Goal: Task Accomplishment & Management: Manage account settings

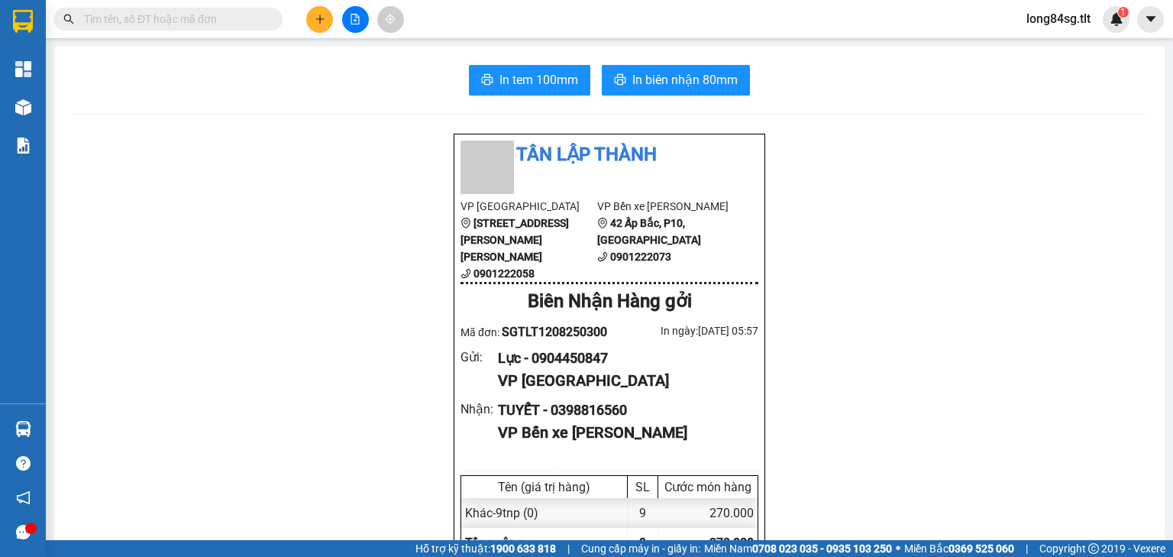
click at [202, 22] on input "text" at bounding box center [174, 19] width 180 height 17
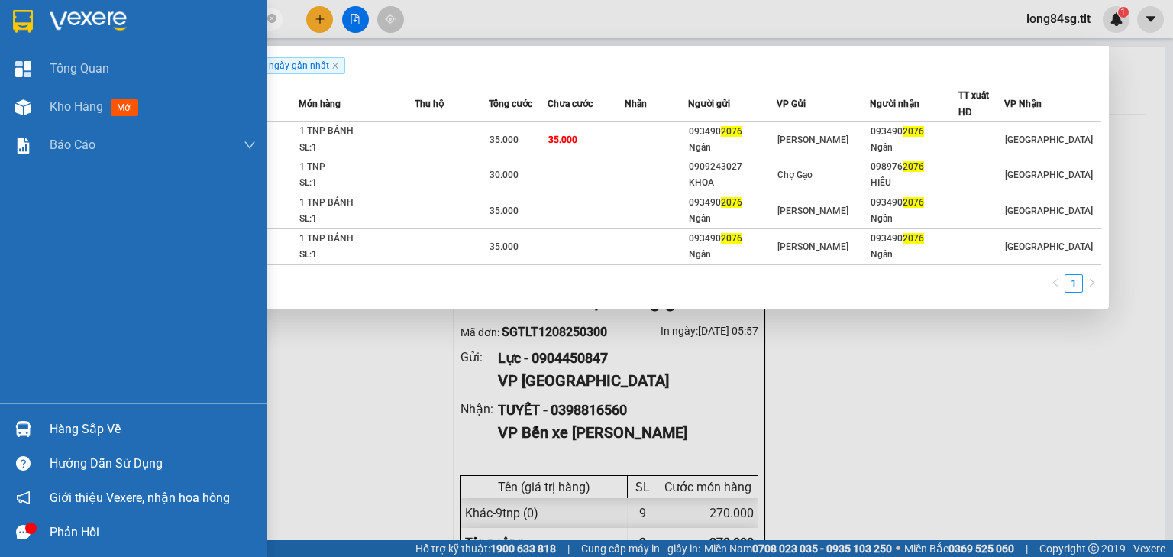
type input "2076"
click at [31, 422] on div at bounding box center [23, 429] width 27 height 27
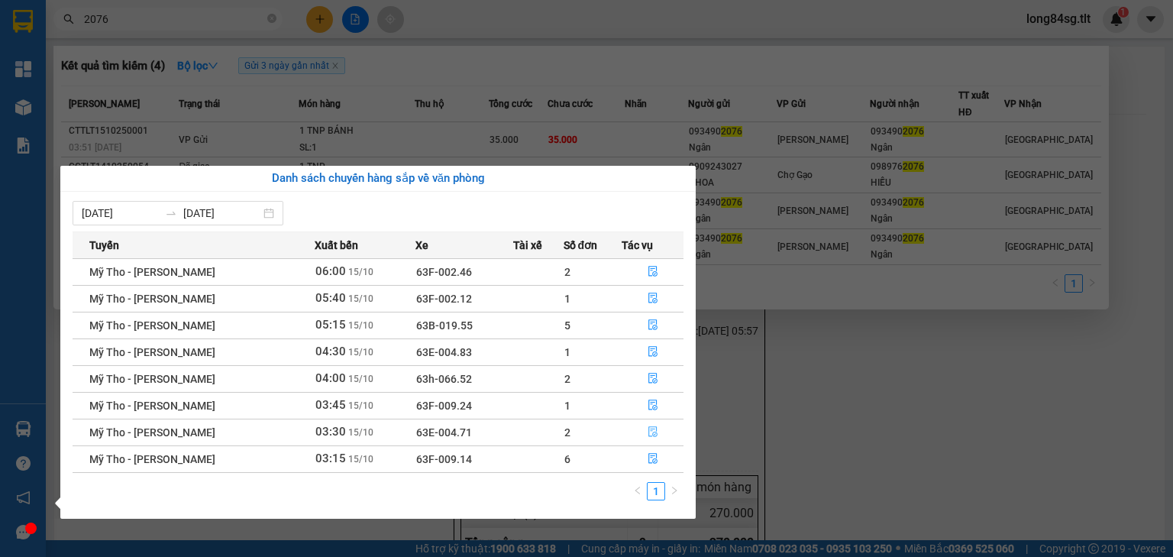
click at [661, 434] on button "button" at bounding box center [653, 432] width 60 height 24
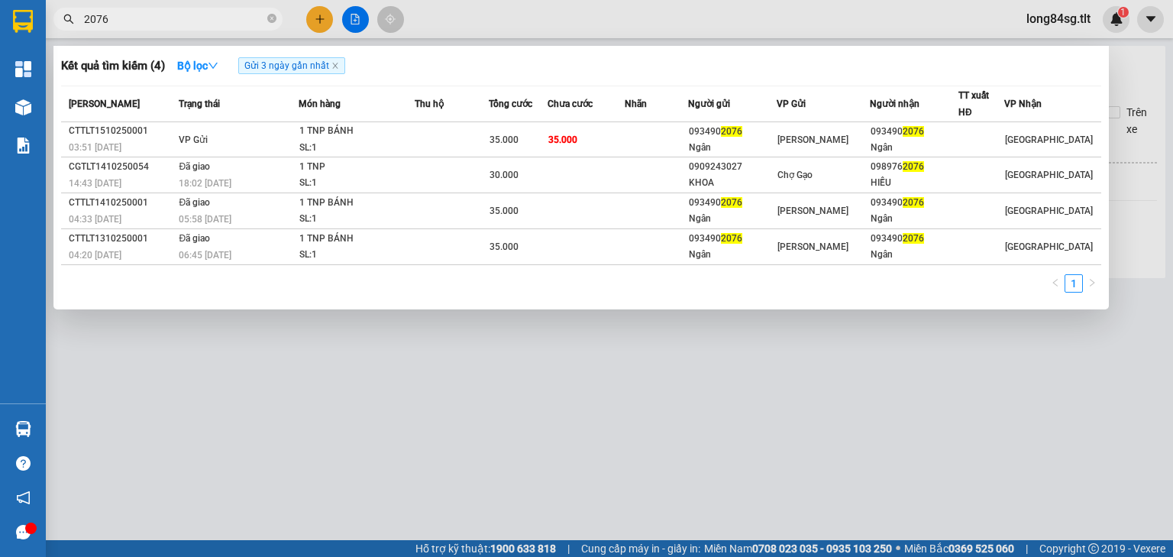
type input "[DATE]"
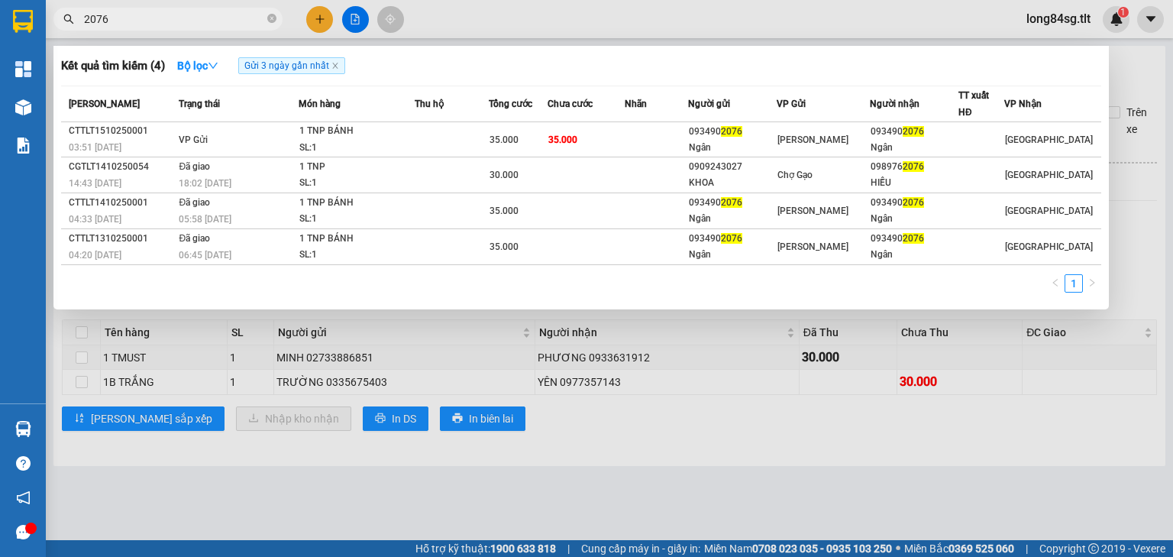
click at [264, 370] on div at bounding box center [586, 278] width 1173 height 557
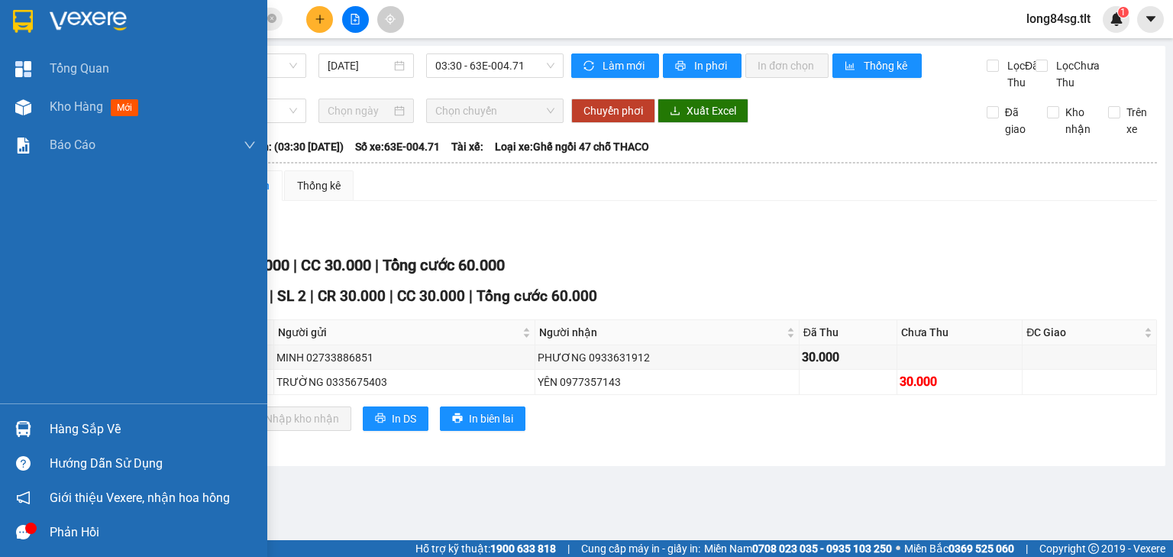
click at [11, 425] on div at bounding box center [23, 429] width 27 height 27
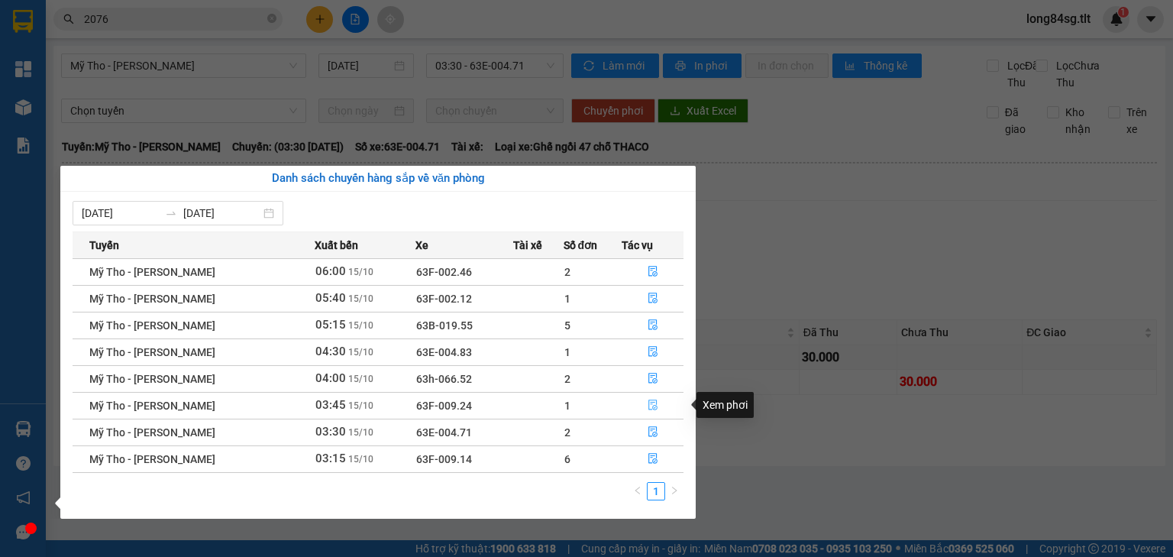
click at [648, 408] on icon "file-done" at bounding box center [653, 405] width 11 height 11
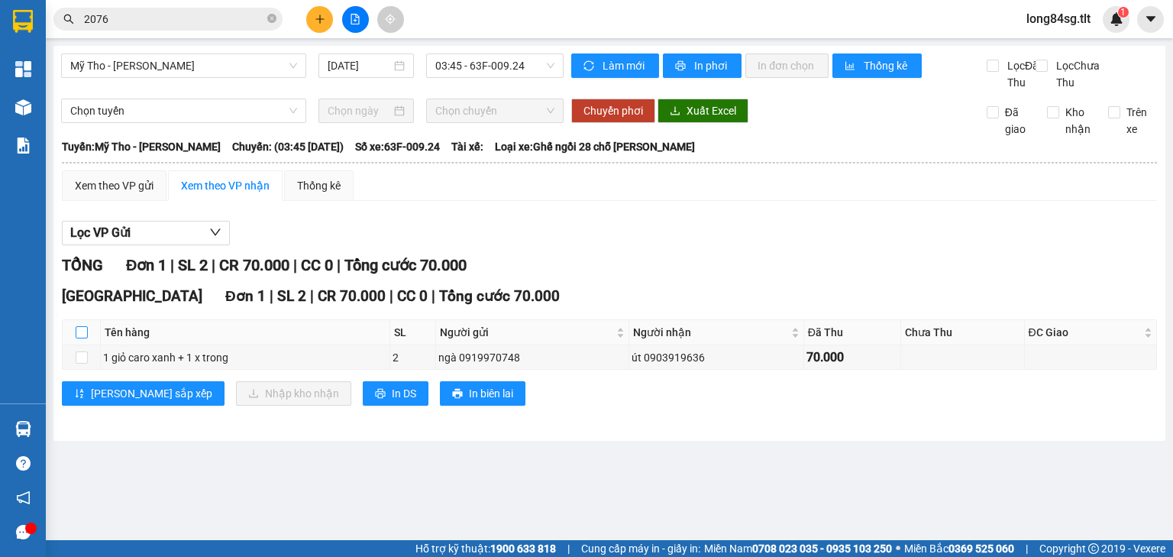
click at [83, 341] on label at bounding box center [82, 332] width 12 height 17
click at [83, 338] on input "checkbox" at bounding box center [82, 332] width 12 height 12
checkbox input "true"
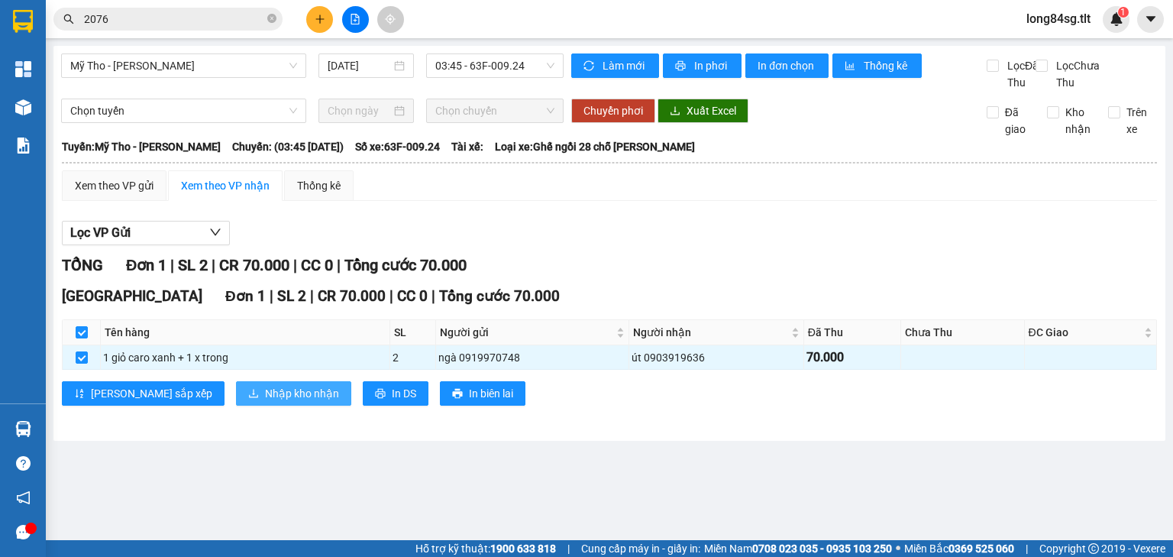
click at [265, 402] on span "Nhập kho nhận" at bounding box center [302, 393] width 74 height 17
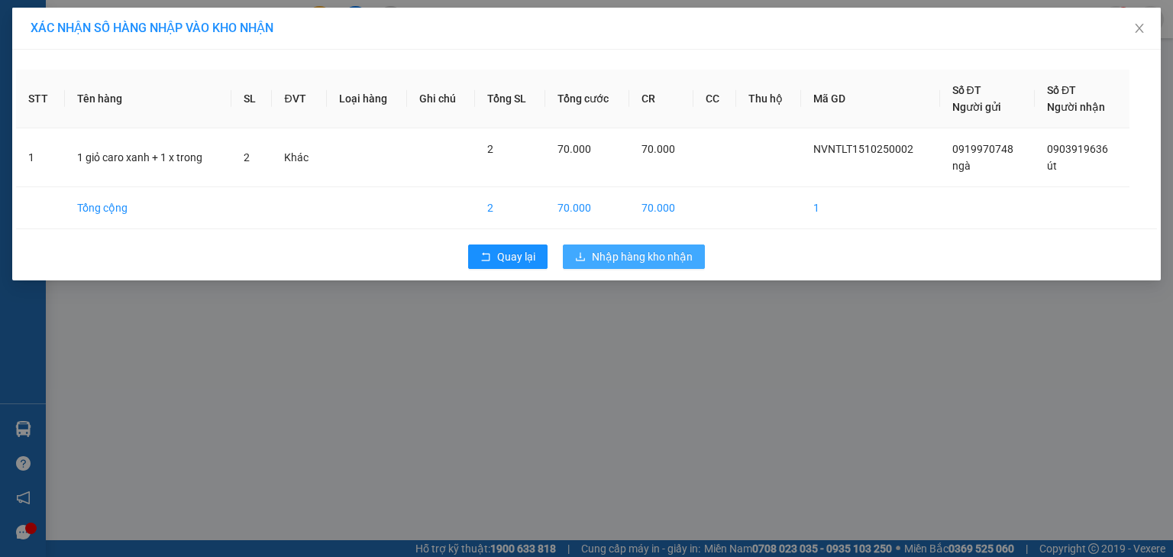
click at [657, 257] on span "Nhập hàng kho nhận" at bounding box center [642, 256] width 101 height 17
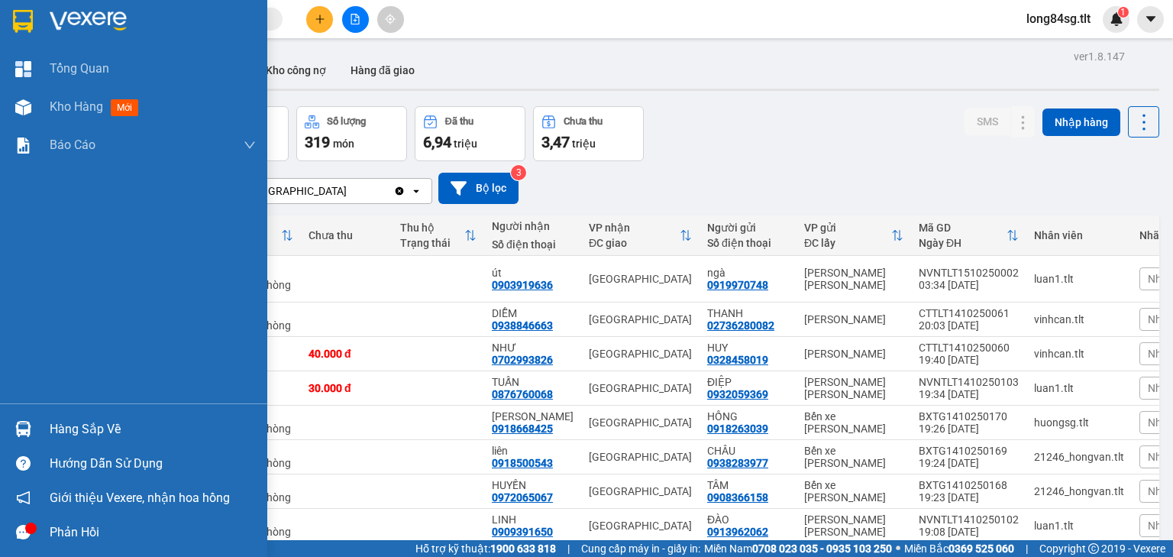
click at [34, 432] on div at bounding box center [23, 429] width 27 height 27
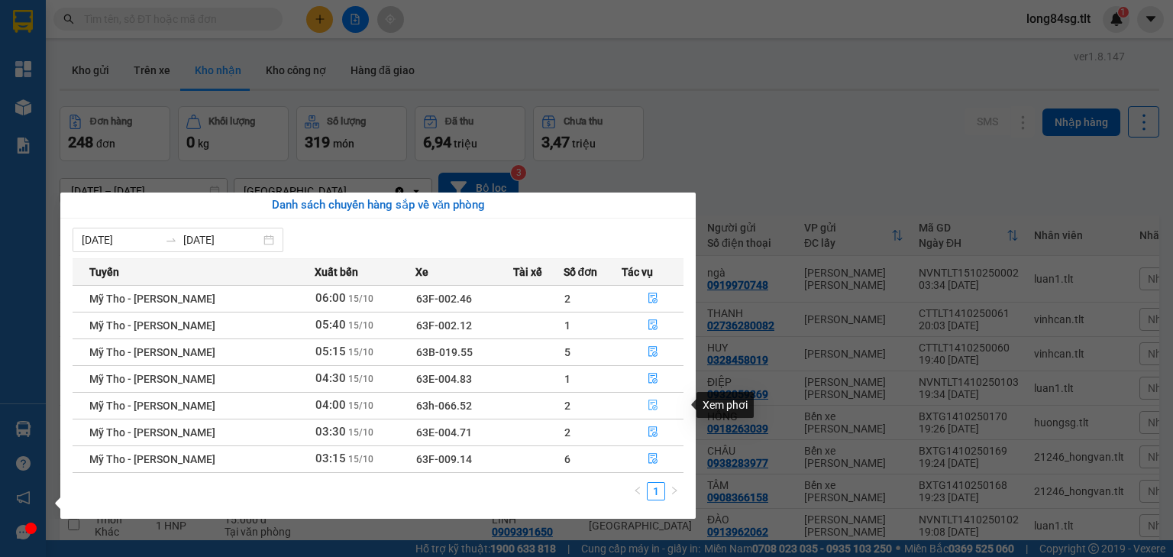
click at [639, 403] on button "button" at bounding box center [653, 405] width 60 height 24
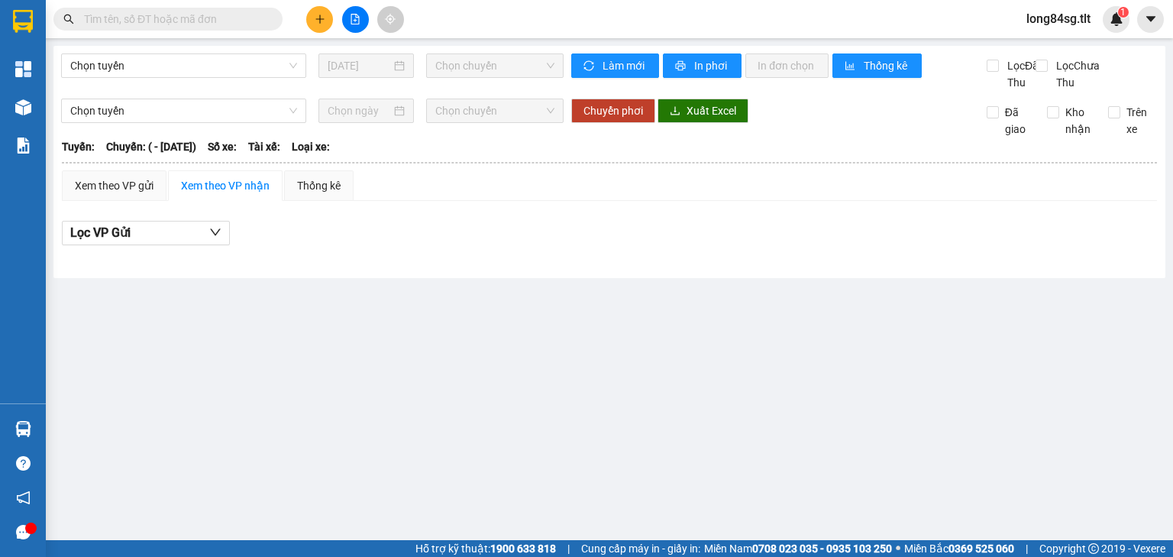
type input "[DATE]"
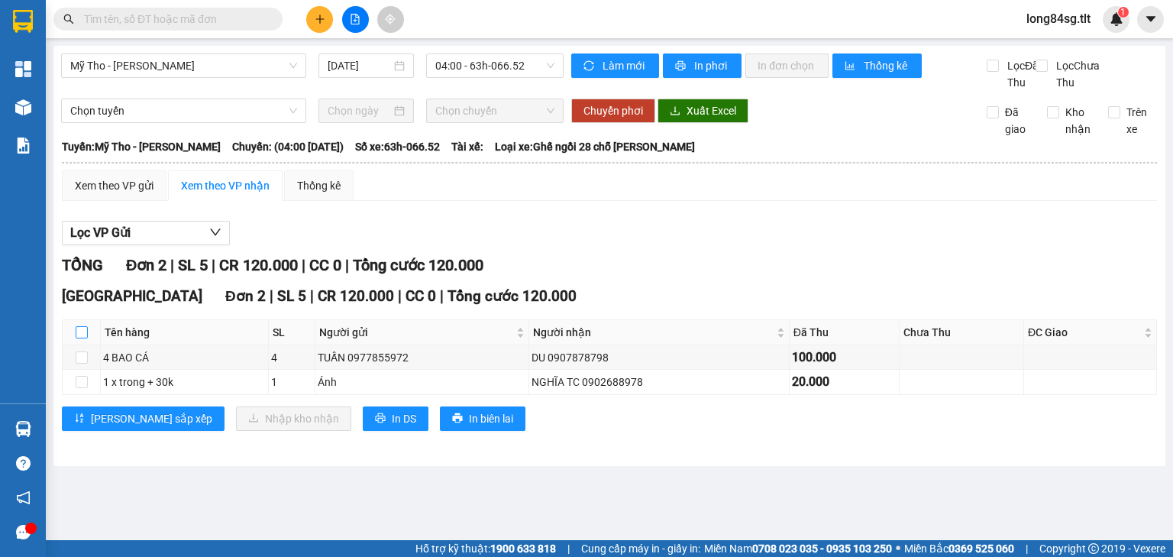
click at [80, 338] on input "checkbox" at bounding box center [82, 332] width 12 height 12
checkbox input "true"
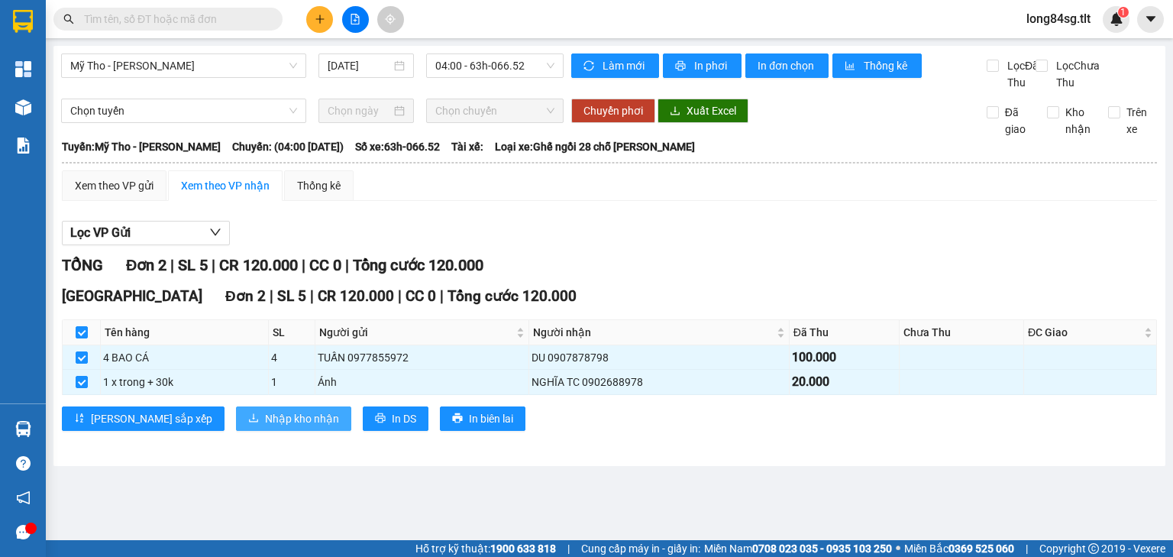
click at [265, 427] on span "Nhập kho nhận" at bounding box center [302, 418] width 74 height 17
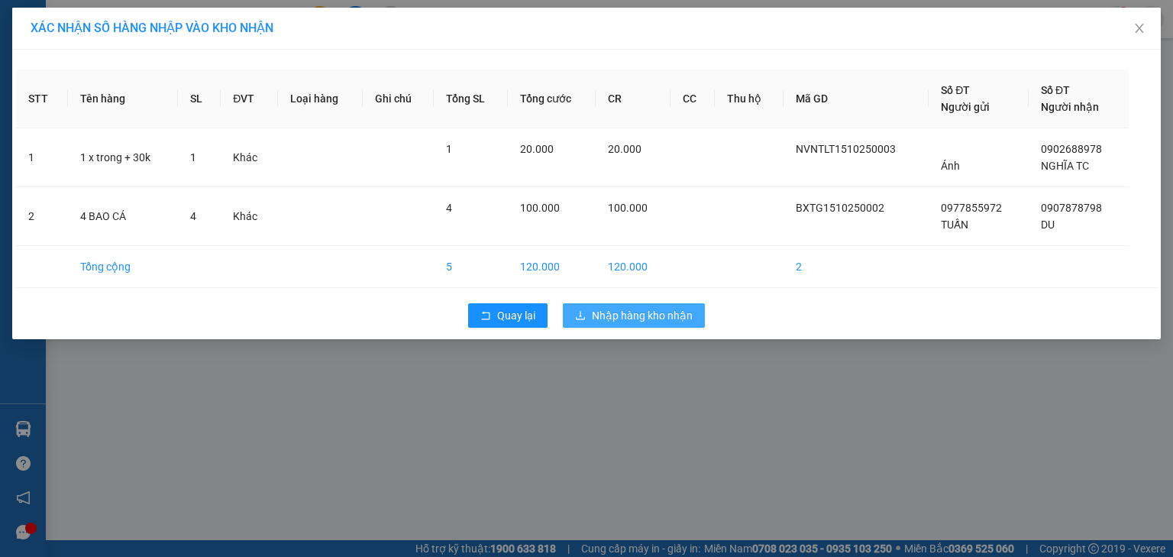
click at [648, 320] on span "Nhập hàng kho nhận" at bounding box center [642, 315] width 101 height 17
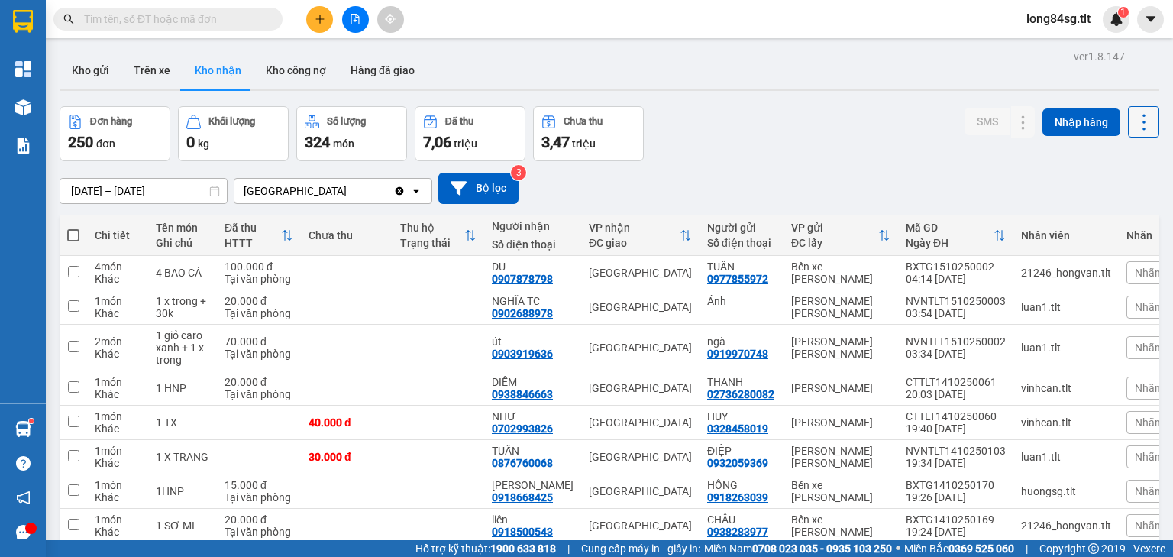
click at [1140, 129] on icon at bounding box center [1144, 122] width 21 height 21
click at [1115, 197] on span "Làm mới" at bounding box center [1113, 190] width 42 height 15
click at [104, 73] on button "Kho gửi" at bounding box center [91, 70] width 62 height 37
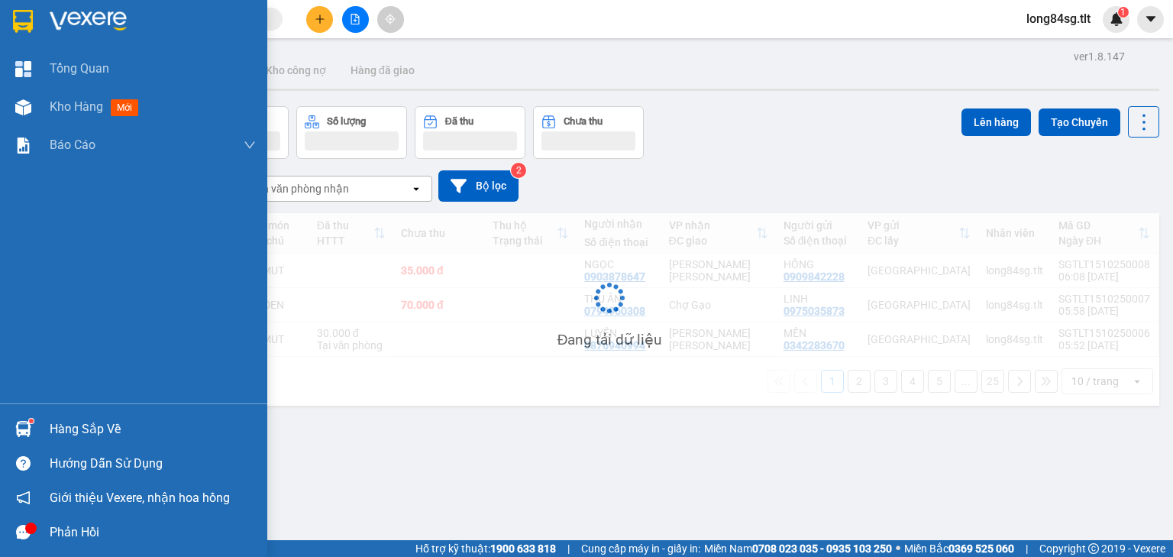
click at [37, 425] on div "Hàng sắp về" at bounding box center [133, 429] width 267 height 34
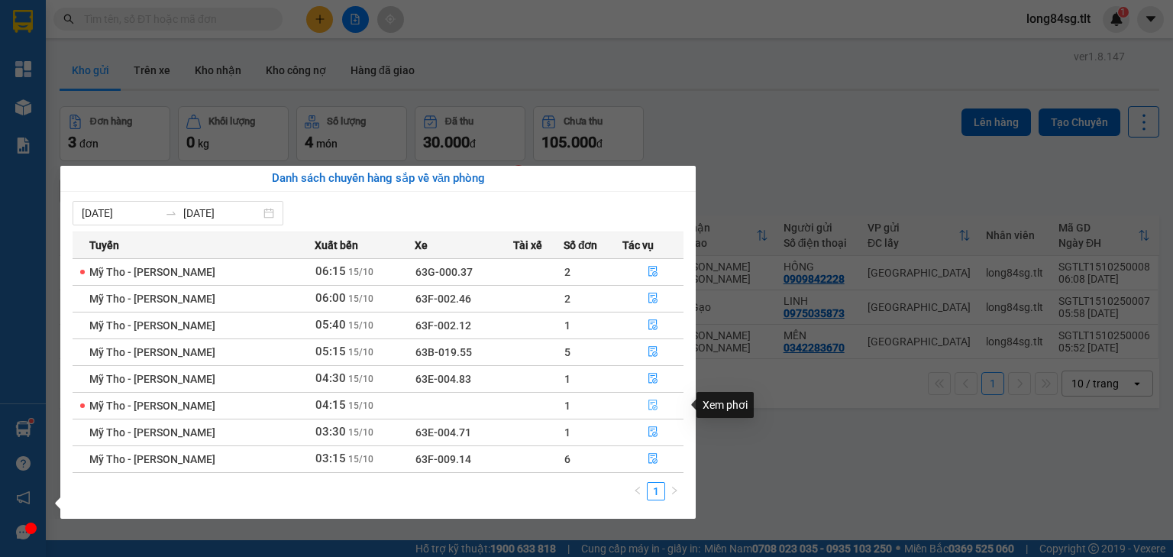
click at [644, 400] on button "button" at bounding box center [653, 405] width 60 height 24
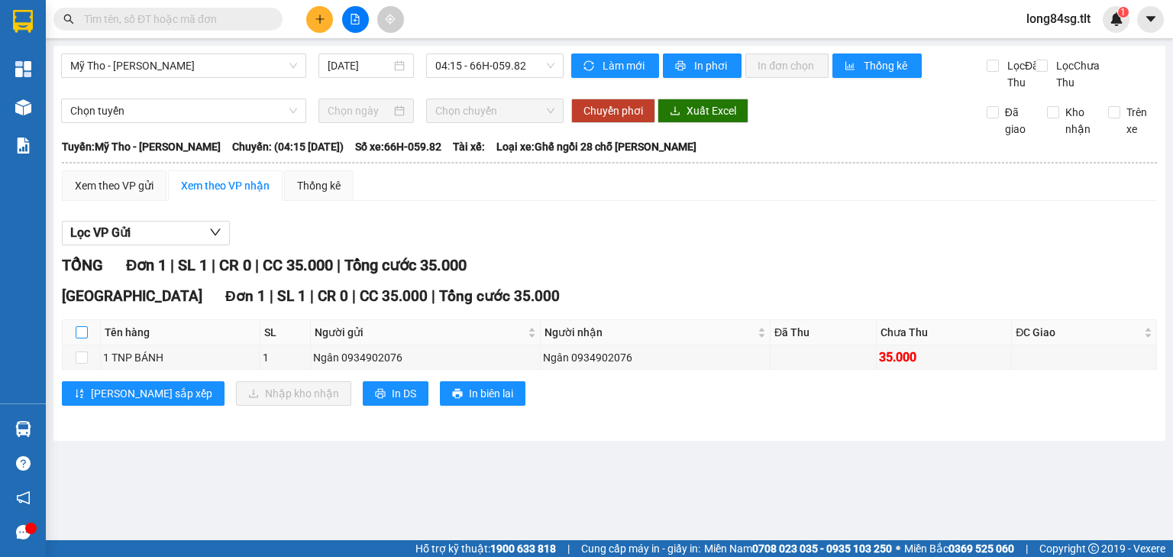
click at [79, 338] on input "checkbox" at bounding box center [82, 332] width 12 height 12
checkbox input "true"
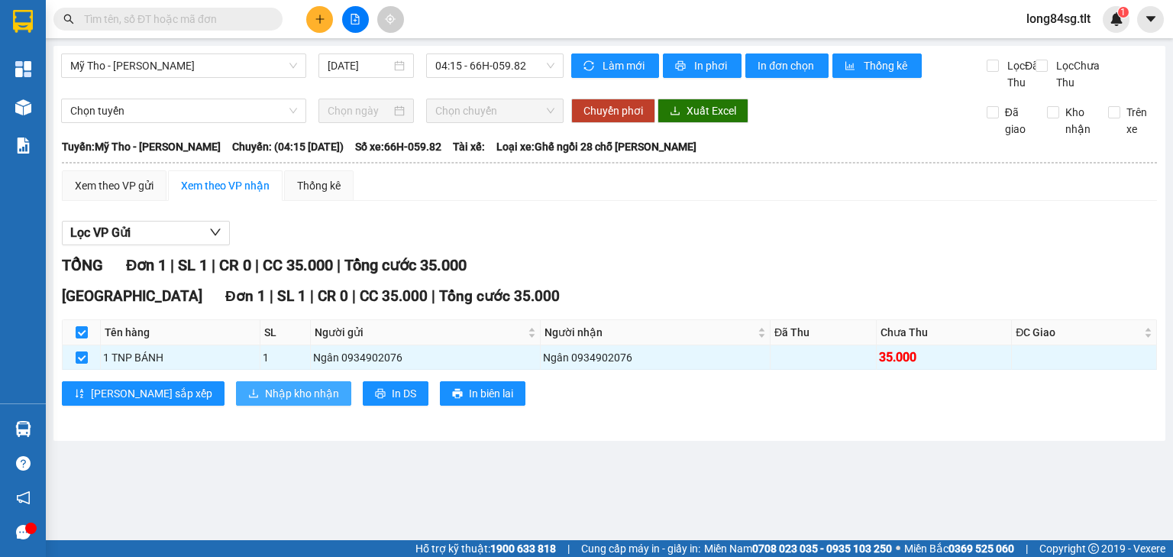
click at [236, 401] on button "Nhập kho nhận" at bounding box center [293, 393] width 115 height 24
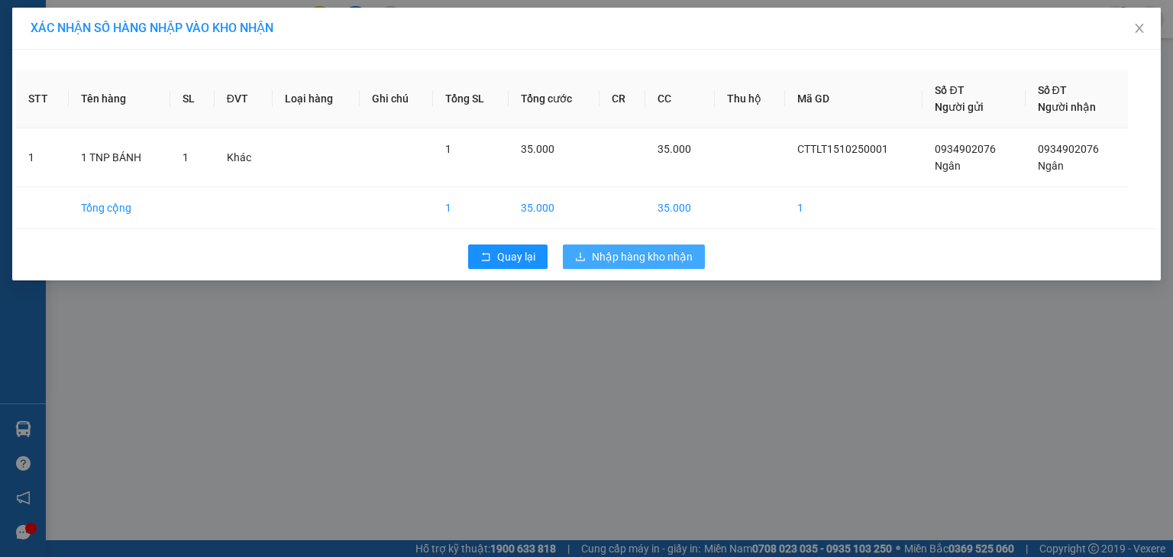
click at [651, 253] on span "Nhập hàng kho nhận" at bounding box center [642, 256] width 101 height 17
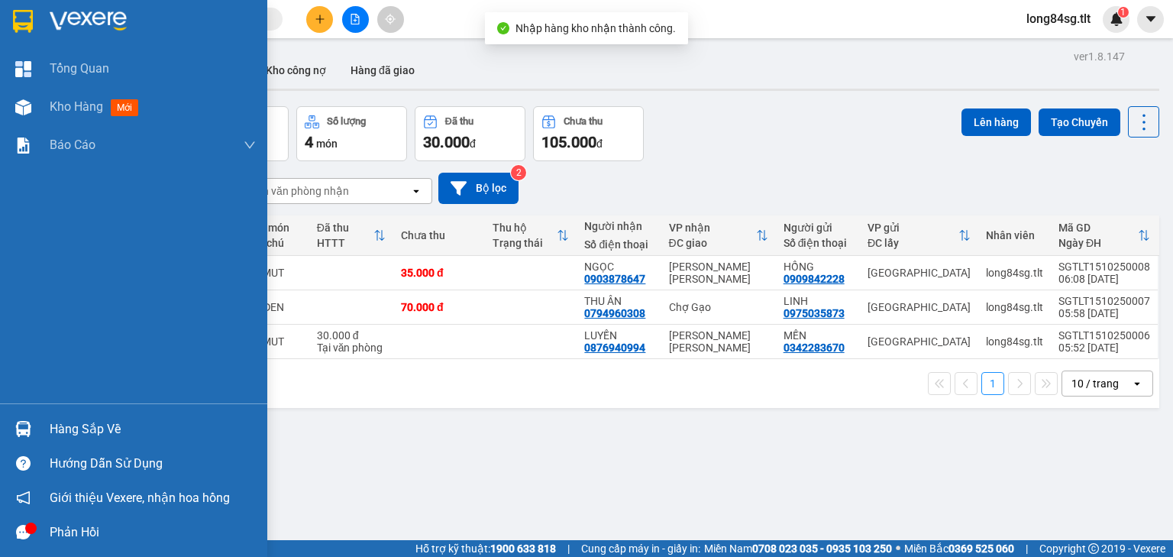
click at [76, 431] on div "Hàng sắp về" at bounding box center [153, 429] width 206 height 23
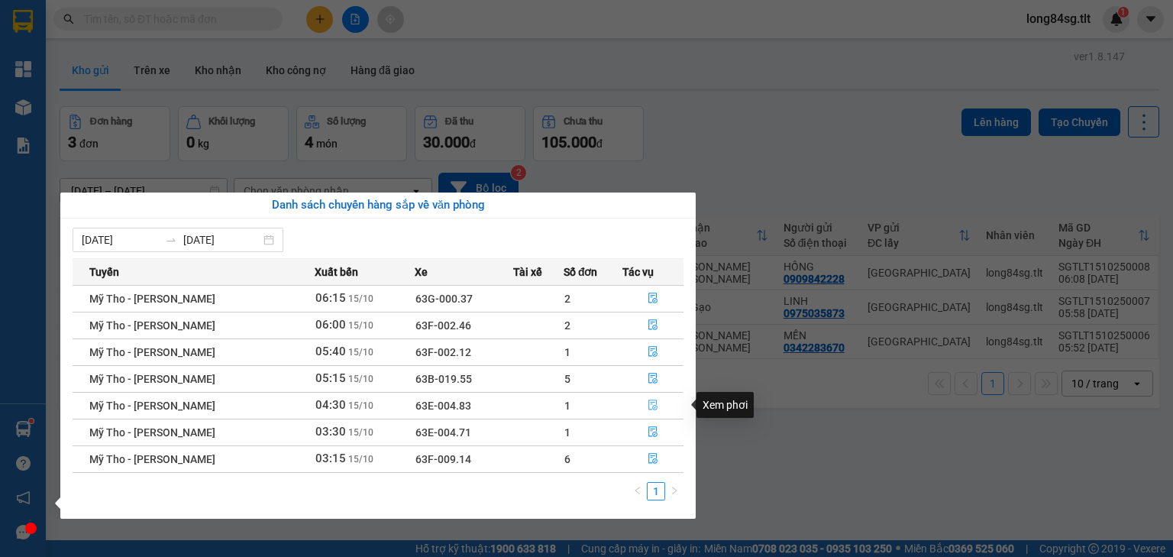
click at [649, 406] on icon "file-done" at bounding box center [653, 405] width 11 height 11
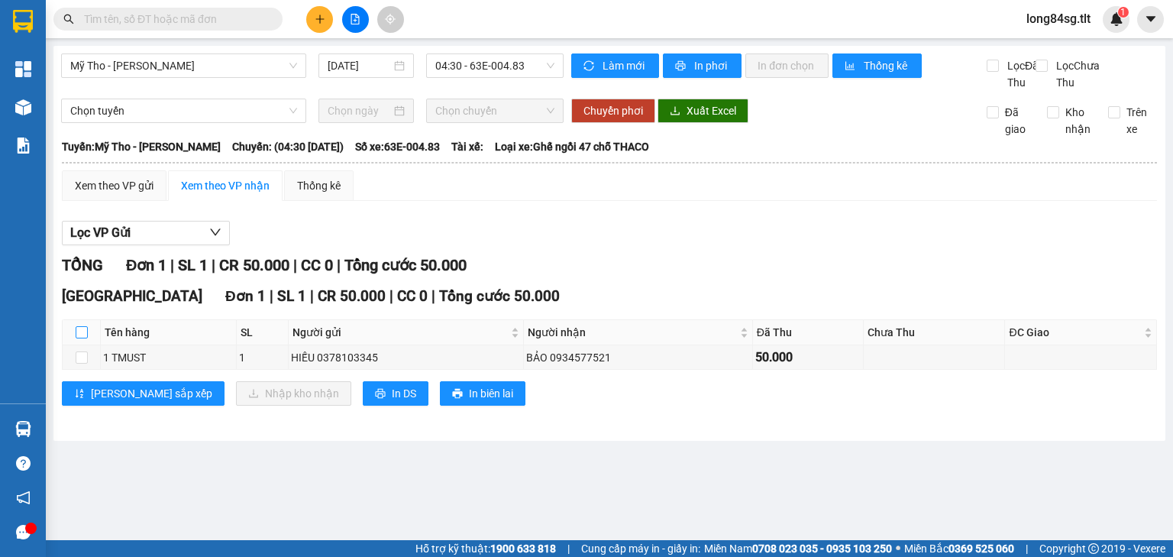
click at [77, 338] on input "checkbox" at bounding box center [82, 332] width 12 height 12
checkbox input "true"
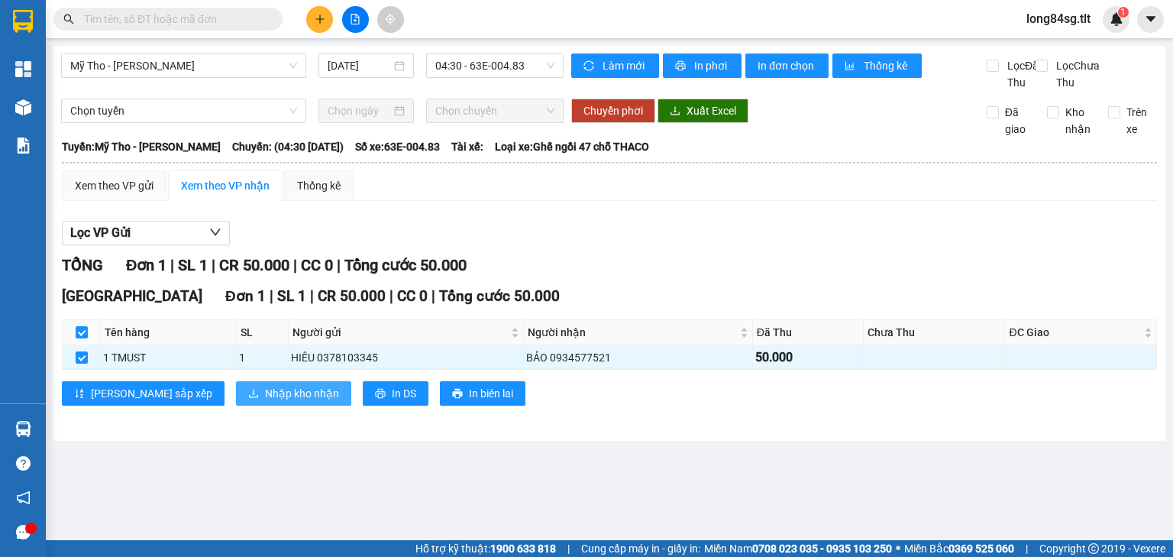
click at [265, 402] on span "Nhập kho nhận" at bounding box center [302, 393] width 74 height 17
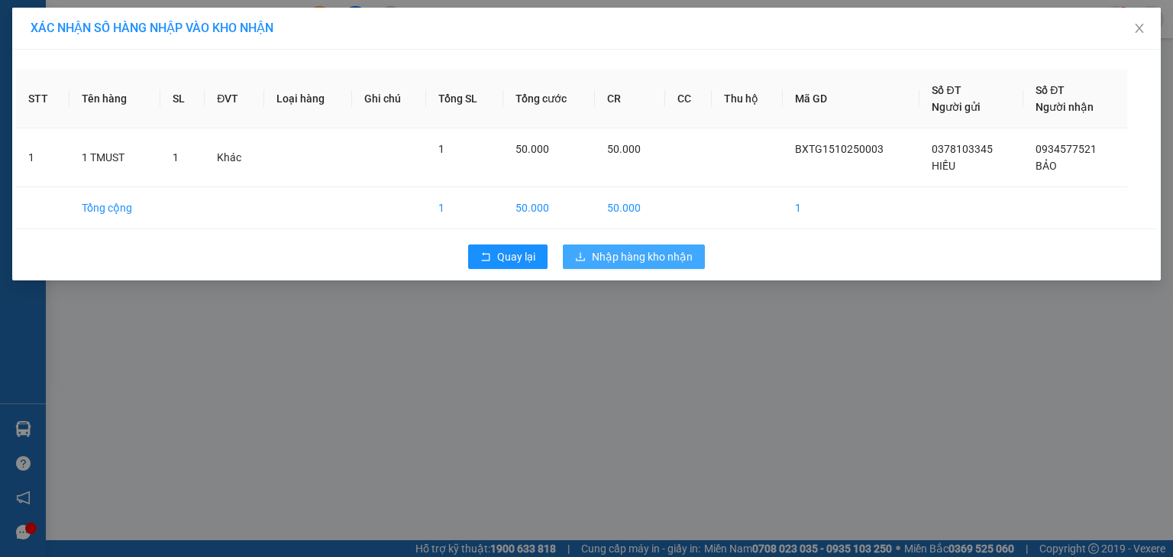
click at [686, 263] on span "Nhập hàng kho nhận" at bounding box center [642, 256] width 101 height 17
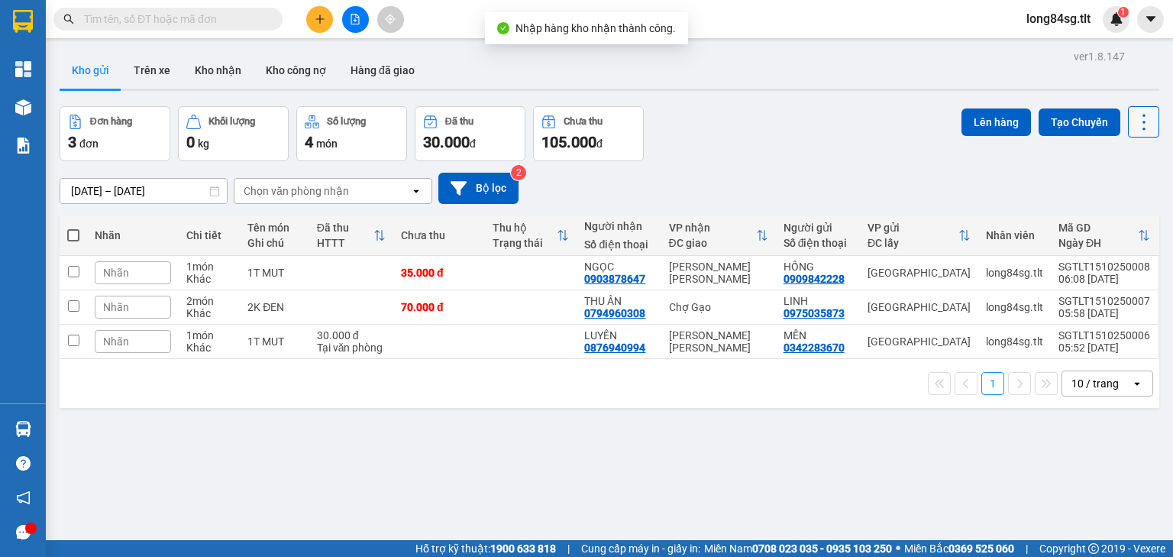
click at [1143, 122] on icon at bounding box center [1144, 122] width 21 height 21
click at [1108, 219] on span "Làm mới" at bounding box center [1113, 217] width 42 height 15
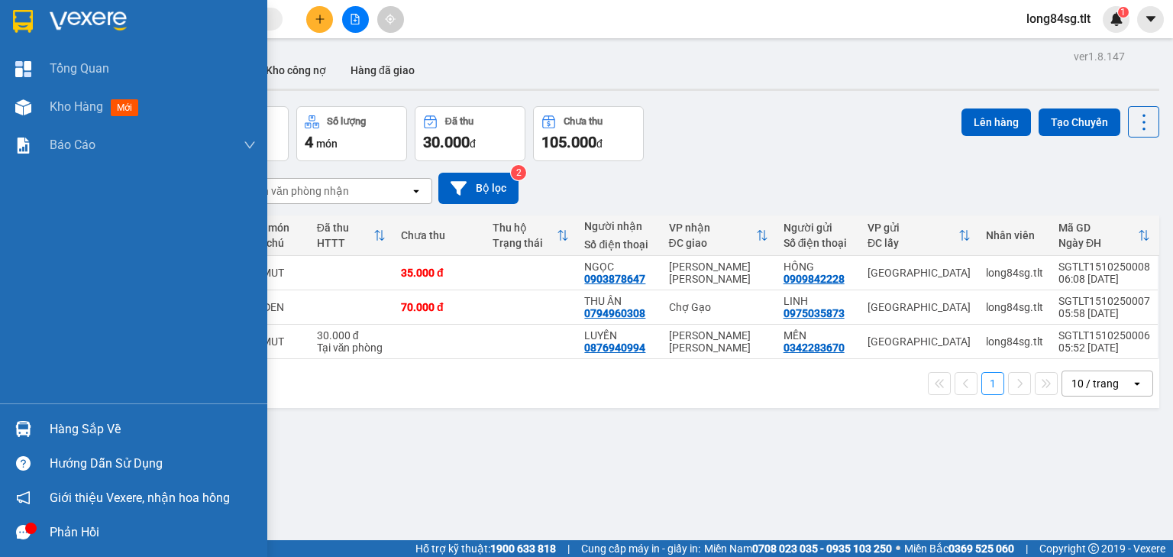
click at [20, 428] on img at bounding box center [23, 429] width 16 height 16
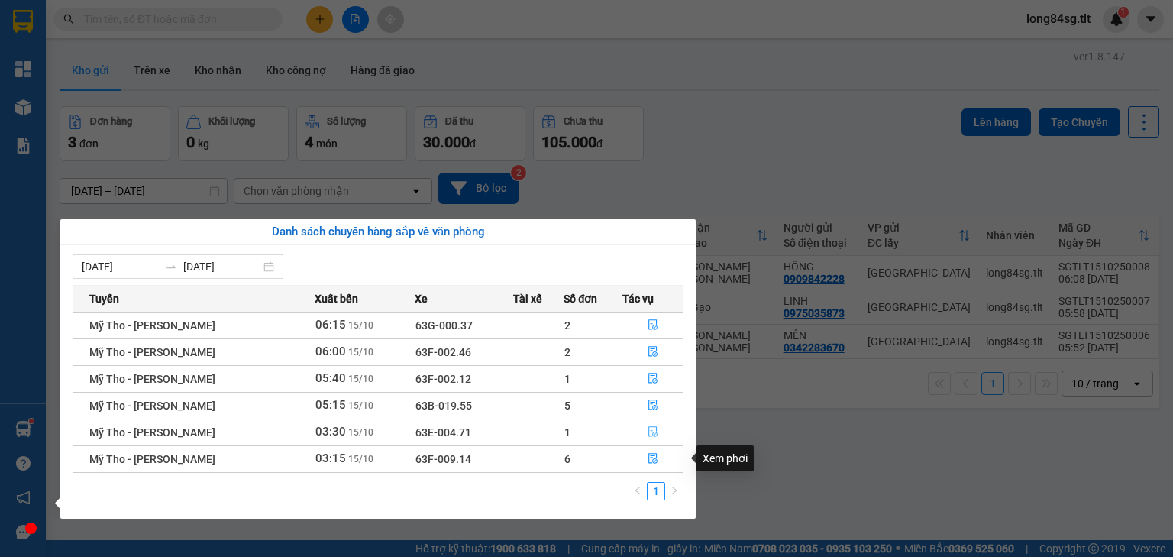
click at [652, 437] on icon "file-done" at bounding box center [653, 432] width 9 height 11
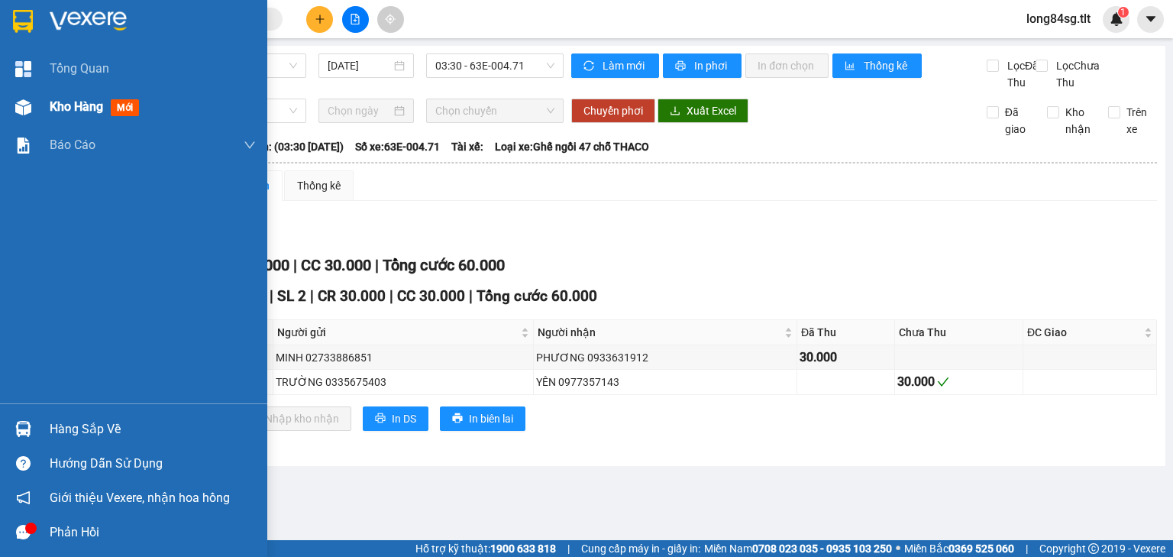
click at [52, 110] on span "Kho hàng" at bounding box center [76, 106] width 53 height 15
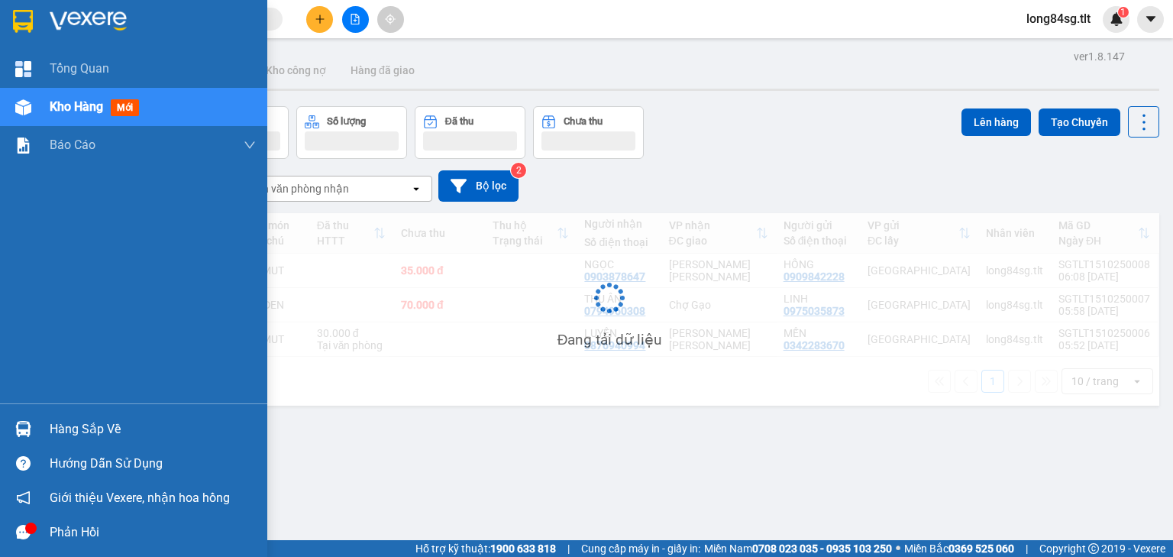
click at [52, 110] on span "Kho hàng" at bounding box center [76, 106] width 53 height 15
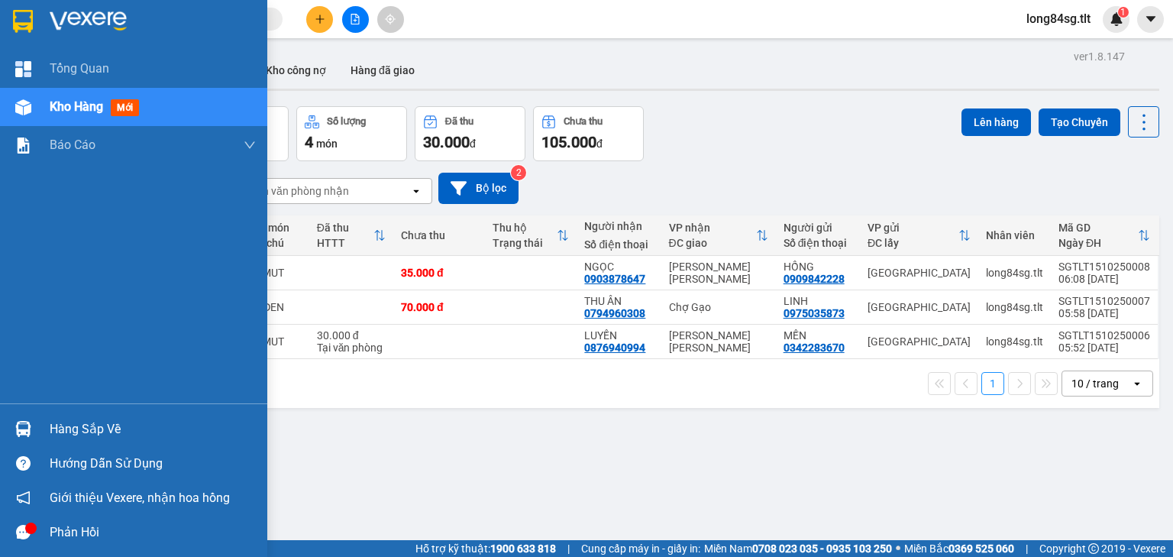
click at [73, 434] on div "Hàng sắp về" at bounding box center [153, 429] width 206 height 23
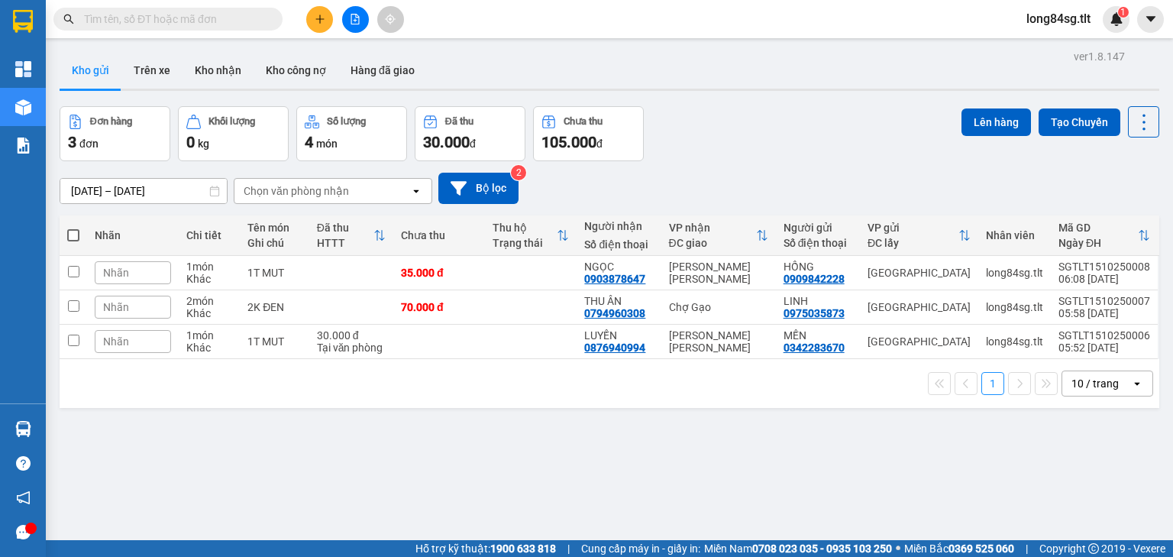
click at [806, 448] on section "Kết quả tìm kiếm ( 0 ) Bộ lọc Gửi 3 ngày gần nhất No Data long84sg.tlt 1 Tổng Q…" at bounding box center [586, 278] width 1173 height 557
click at [244, 15] on input "text" at bounding box center [174, 19] width 180 height 17
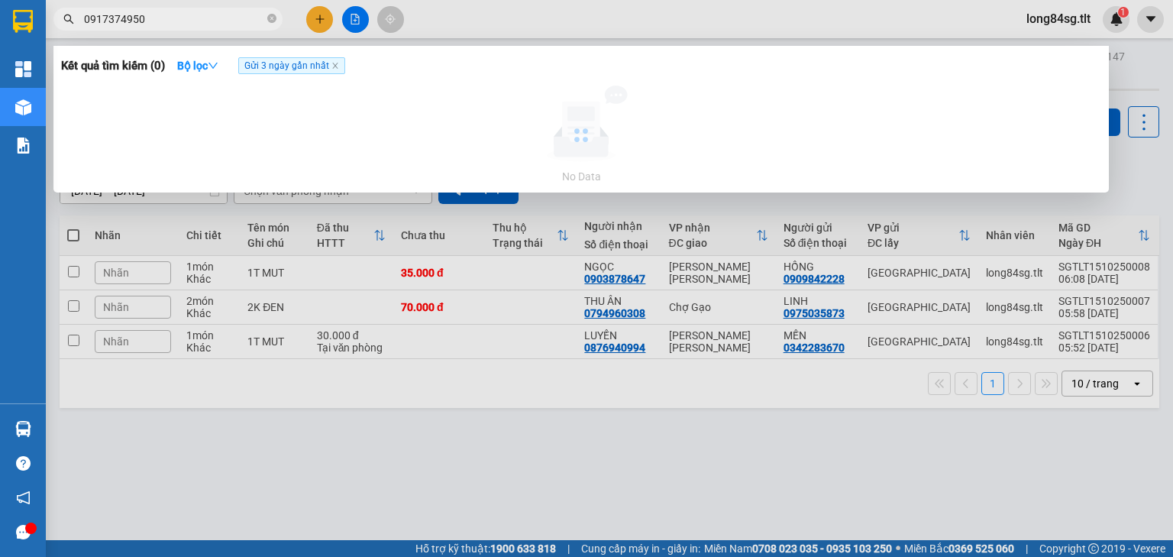
type input "0917374950"
click at [335, 71] on span "Gửi 3 ngày gần nhất" at bounding box center [291, 65] width 107 height 17
click at [336, 66] on icon "close" at bounding box center [336, 66] width 8 height 8
